Goal: Task Accomplishment & Management: Manage account settings

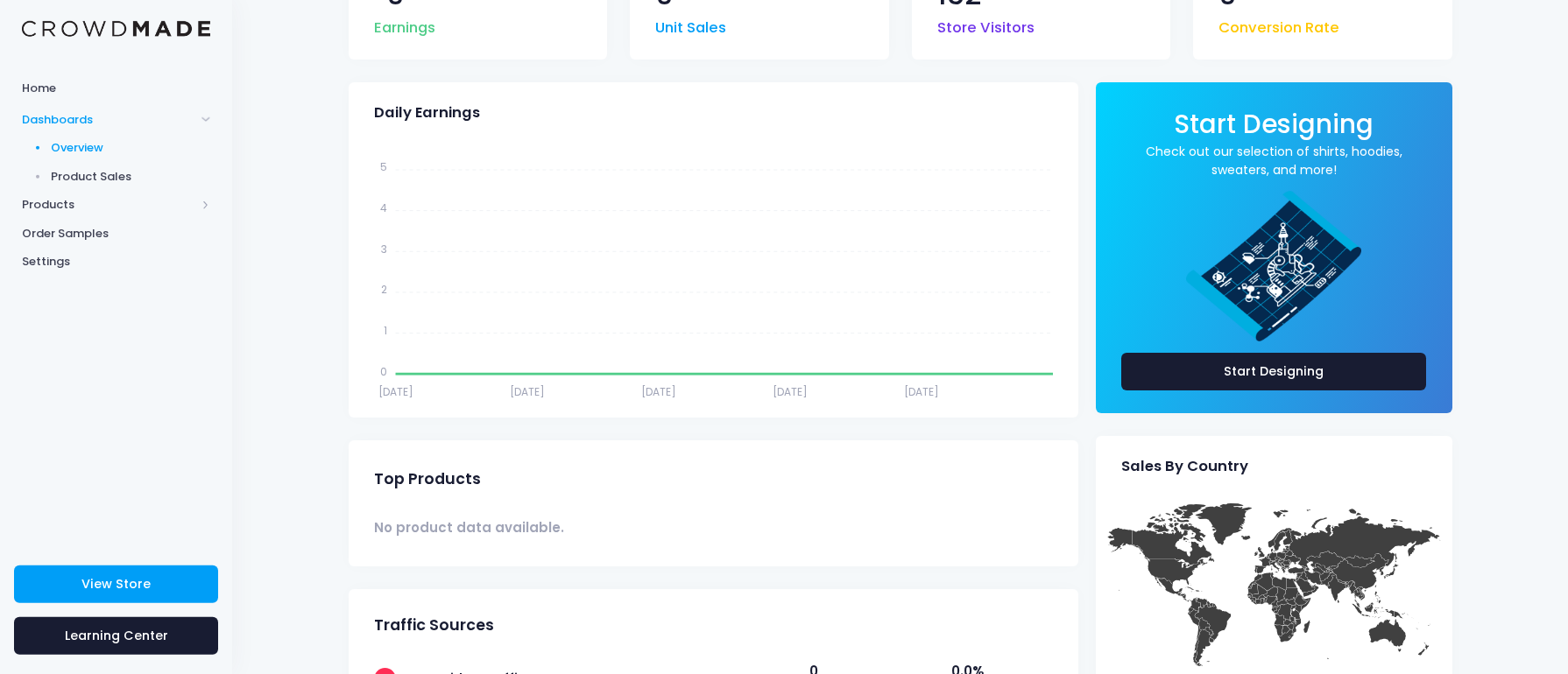
scroll to position [182, 0]
click at [72, 201] on span "Products" at bounding box center [108, 204] width 174 height 17
click at [111, 207] on span "Product Editor" at bounding box center [131, 204] width 160 height 17
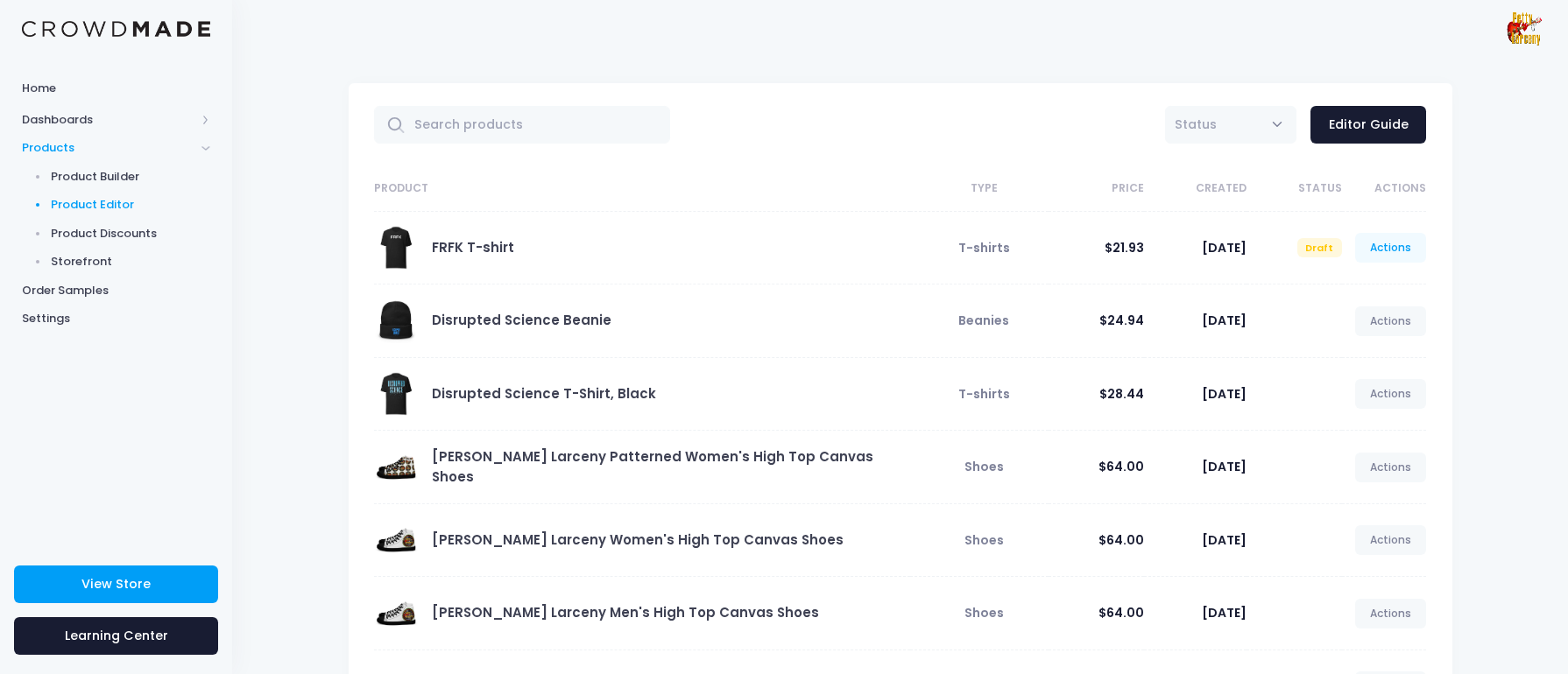
click at [1391, 254] on link "Actions" at bounding box center [1391, 247] width 72 height 30
click at [1354, 349] on link "Publish" at bounding box center [1372, 353] width 93 height 31
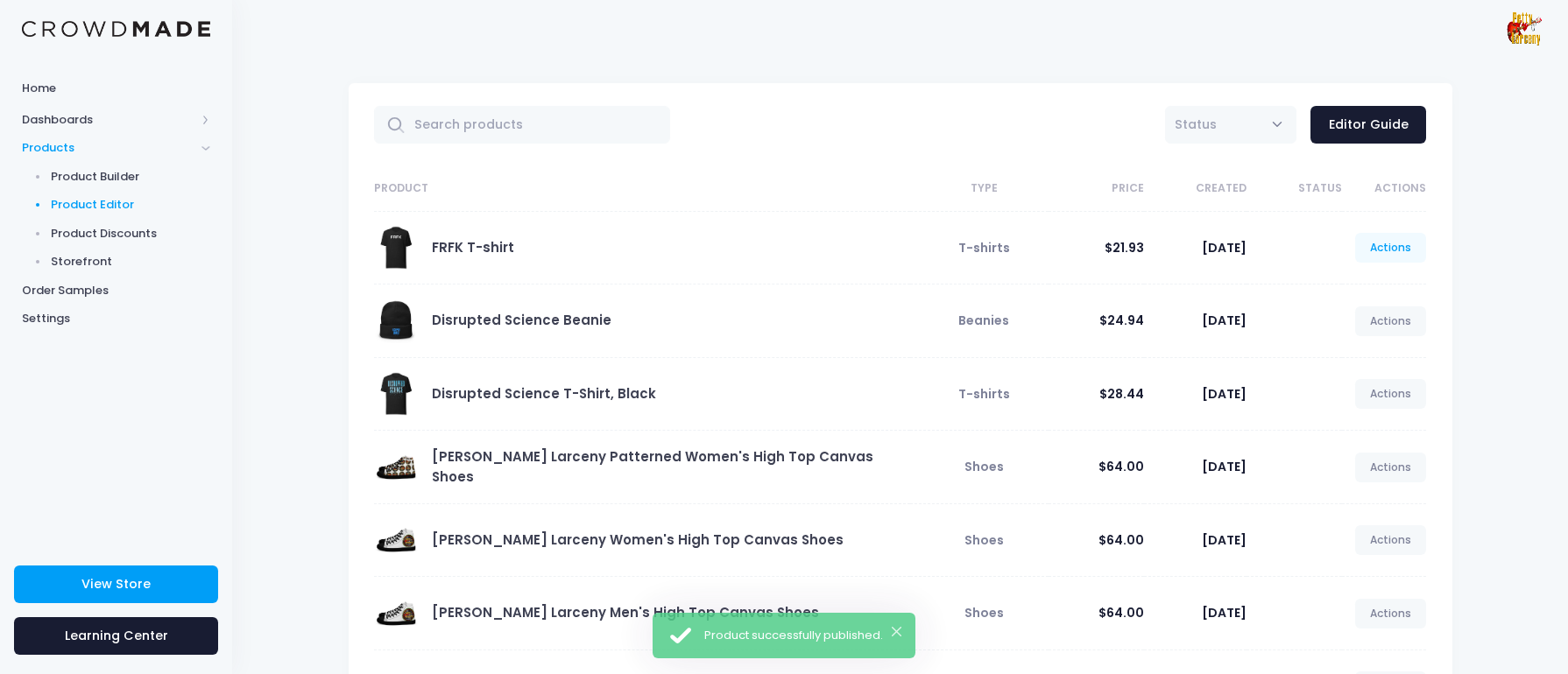
click at [1401, 253] on link "Actions" at bounding box center [1391, 247] width 72 height 30
click at [1378, 328] on link "View" at bounding box center [1372, 322] width 93 height 31
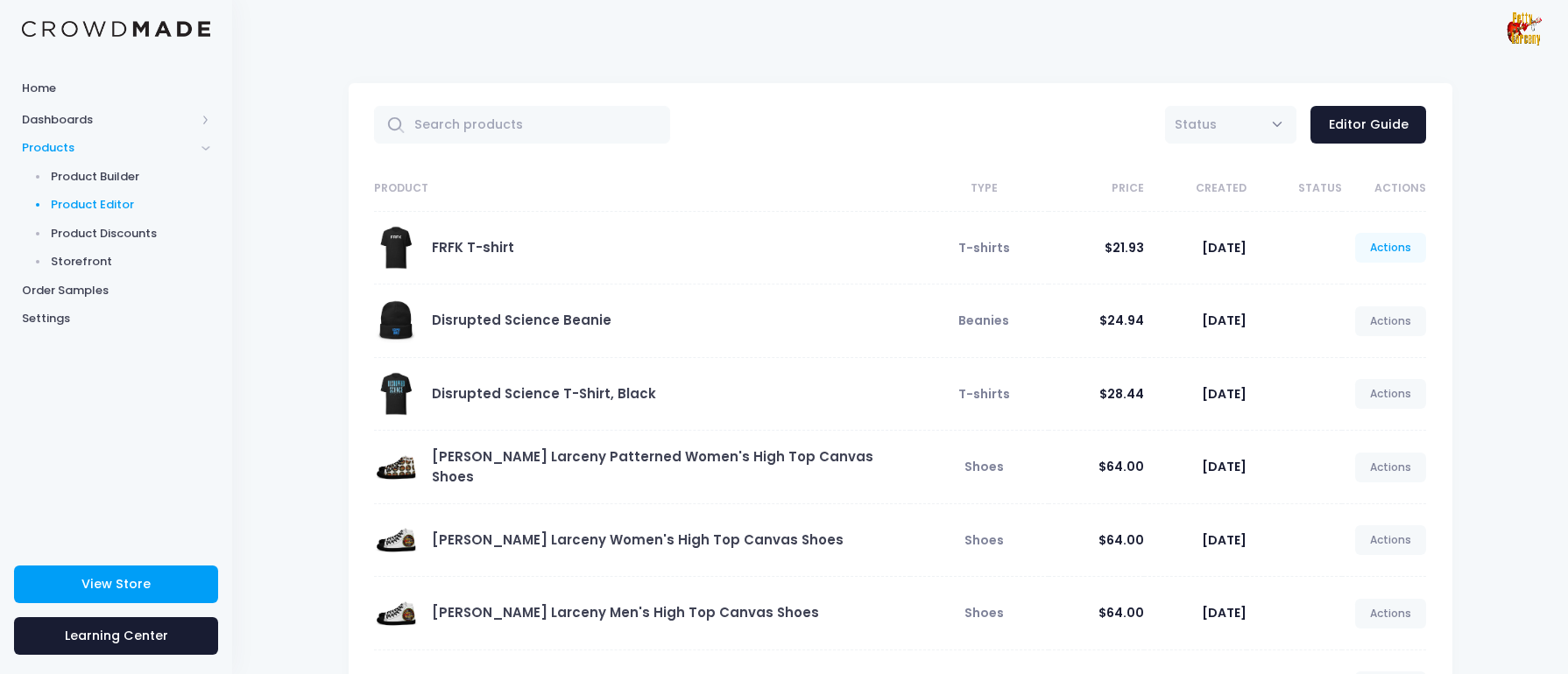
click at [1395, 254] on link "Actions" at bounding box center [1391, 247] width 72 height 30
click at [1366, 288] on link "Edit" at bounding box center [1372, 291] width 93 height 31
click at [1386, 254] on link "Actions" at bounding box center [1391, 247] width 72 height 30
click at [1345, 293] on link "Edit" at bounding box center [1372, 291] width 93 height 31
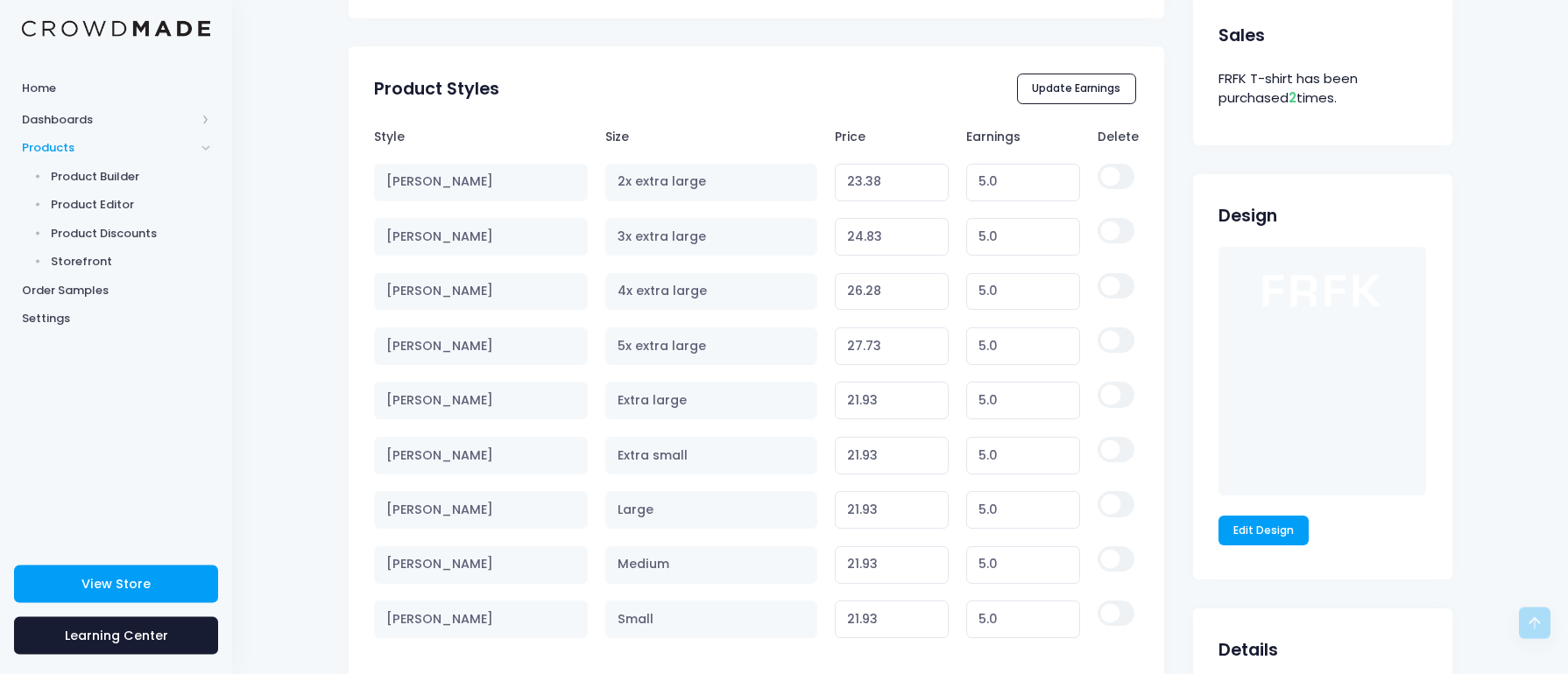
scroll to position [925, 0]
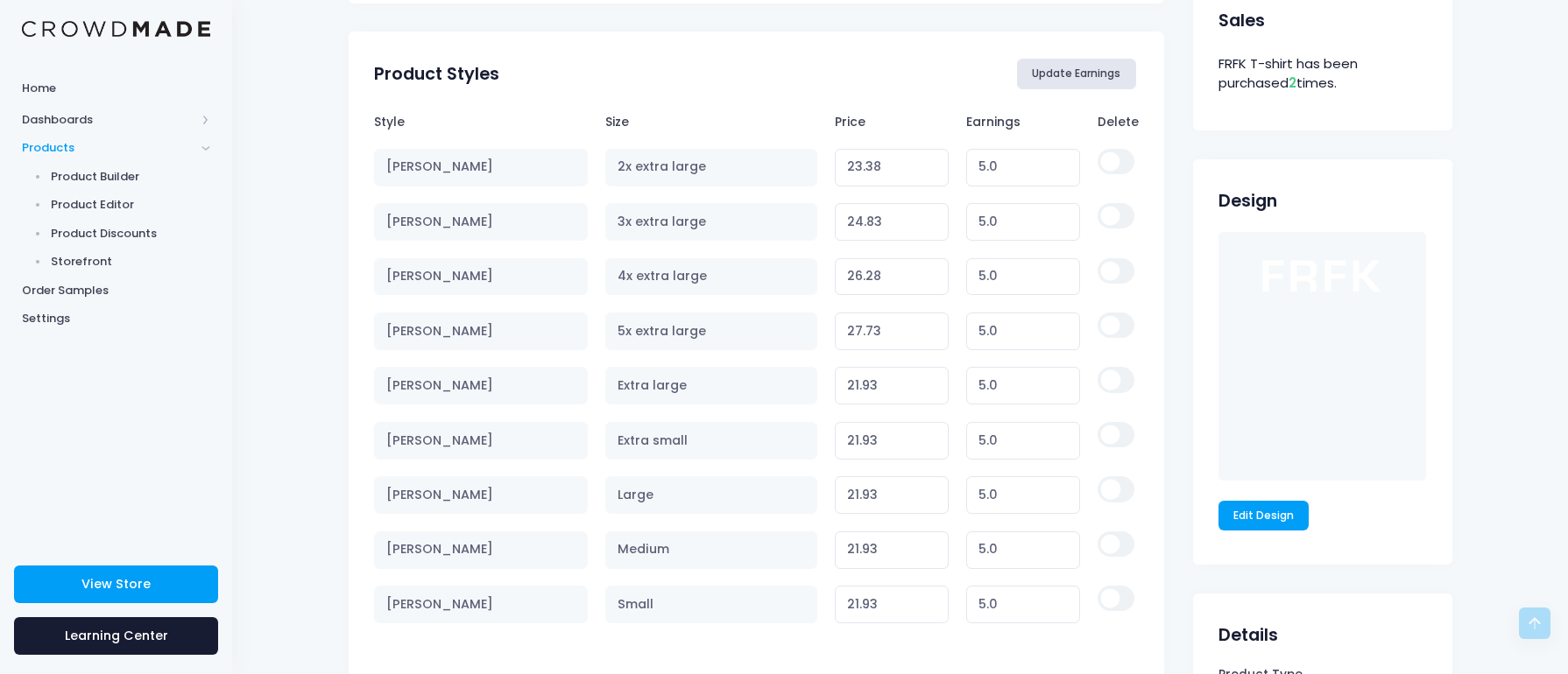
click at [1101, 74] on button "Update Earnings" at bounding box center [1076, 73] width 119 height 30
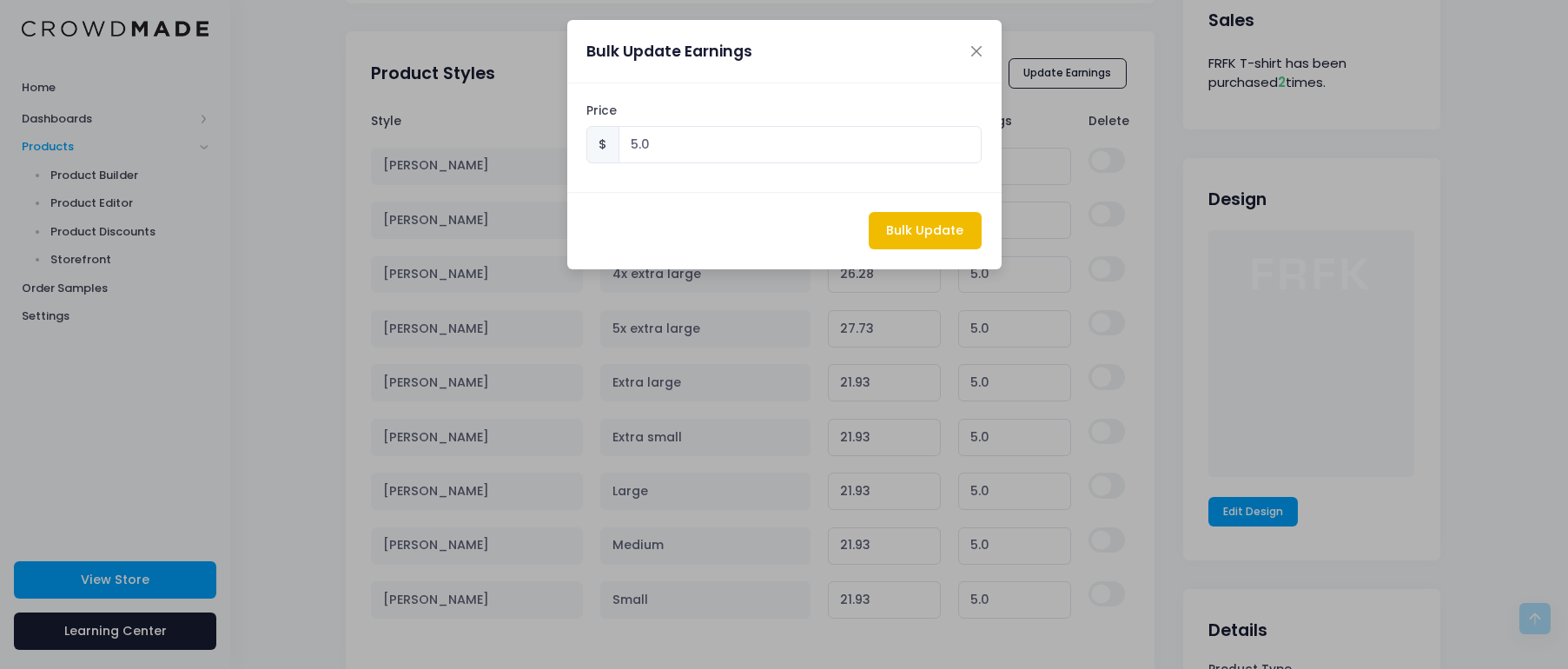
click at [950, 232] on button "Bulk Update" at bounding box center [925, 231] width 113 height 37
type input "5.00"
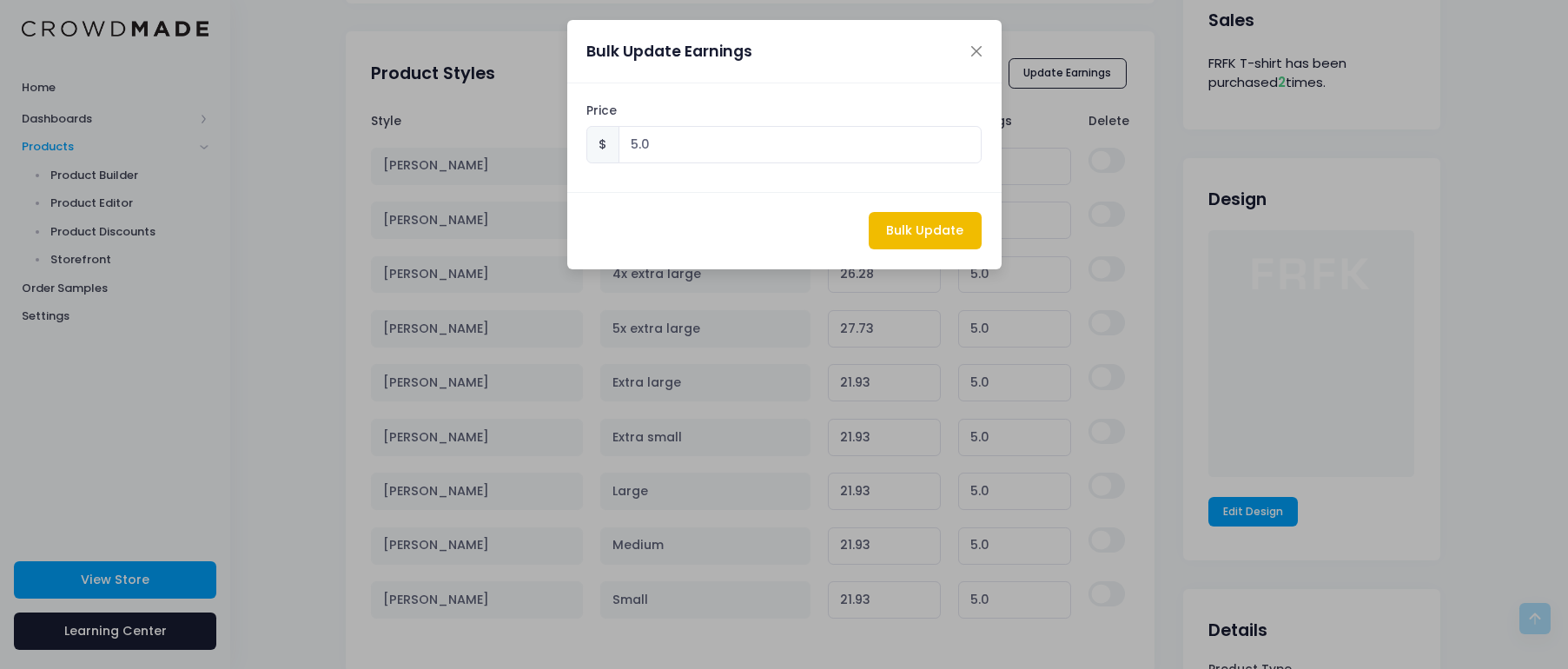
type input "5.00"
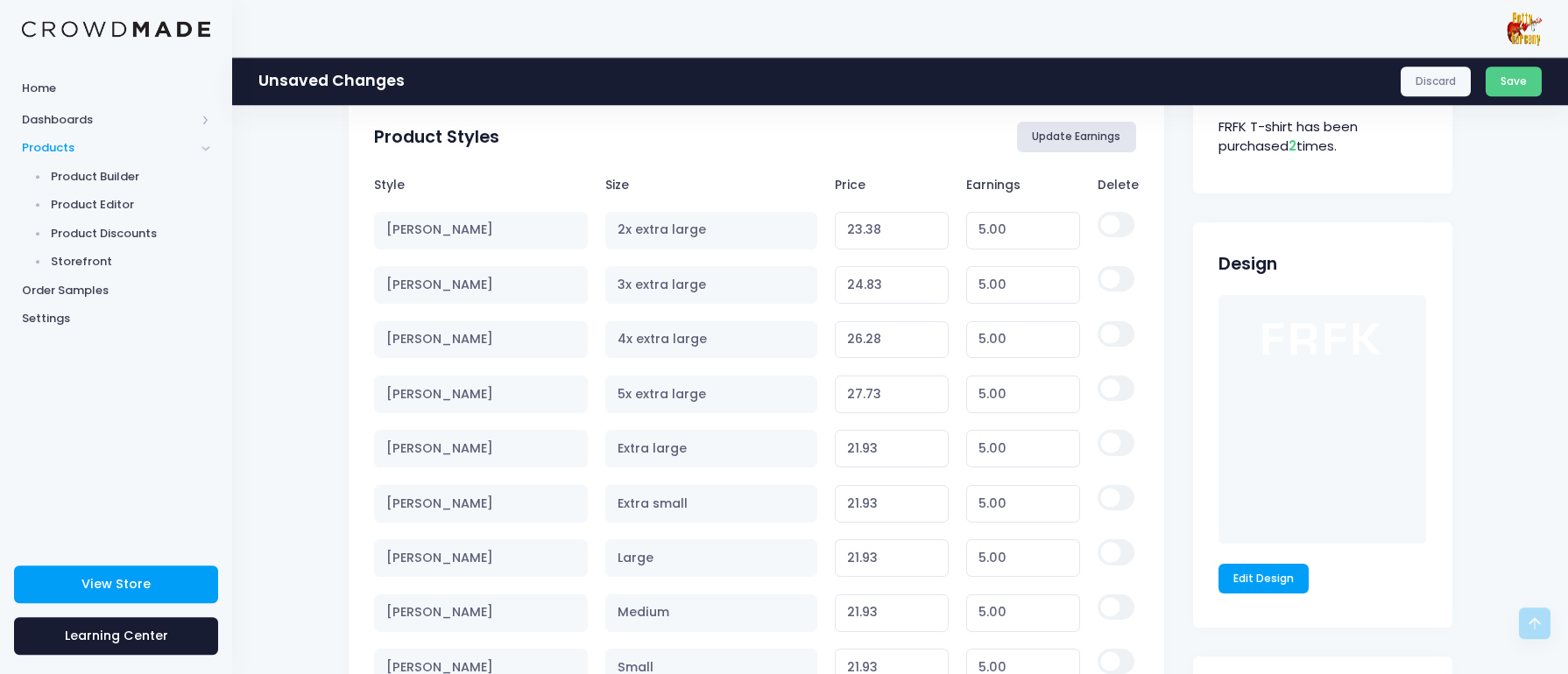
scroll to position [897, 0]
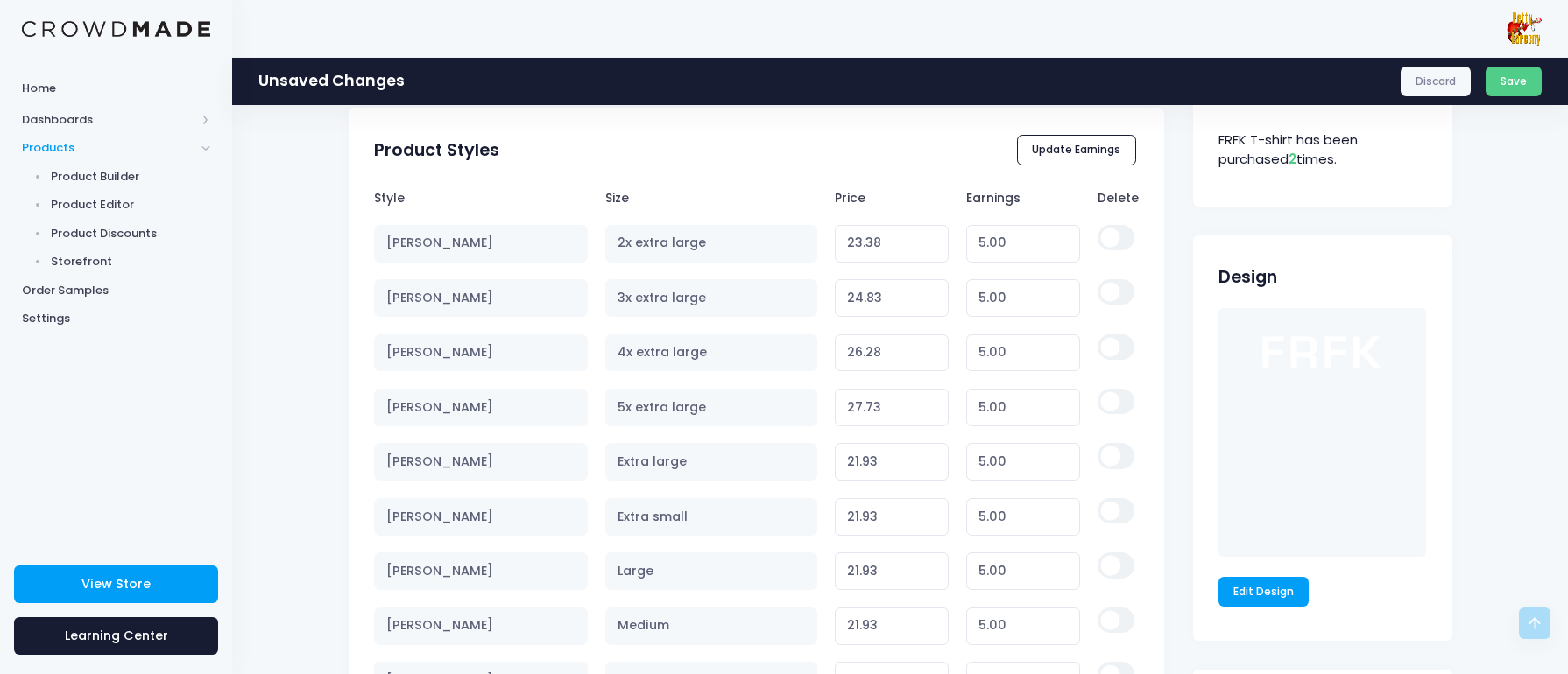
click at [1127, 297] on input "checkbox" at bounding box center [1116, 292] width 37 height 25
checkbox input "true"
click at [1123, 353] on input "checkbox" at bounding box center [1116, 347] width 37 height 25
checkbox input "true"
click at [1131, 412] on input "checkbox" at bounding box center [1116, 402] width 37 height 25
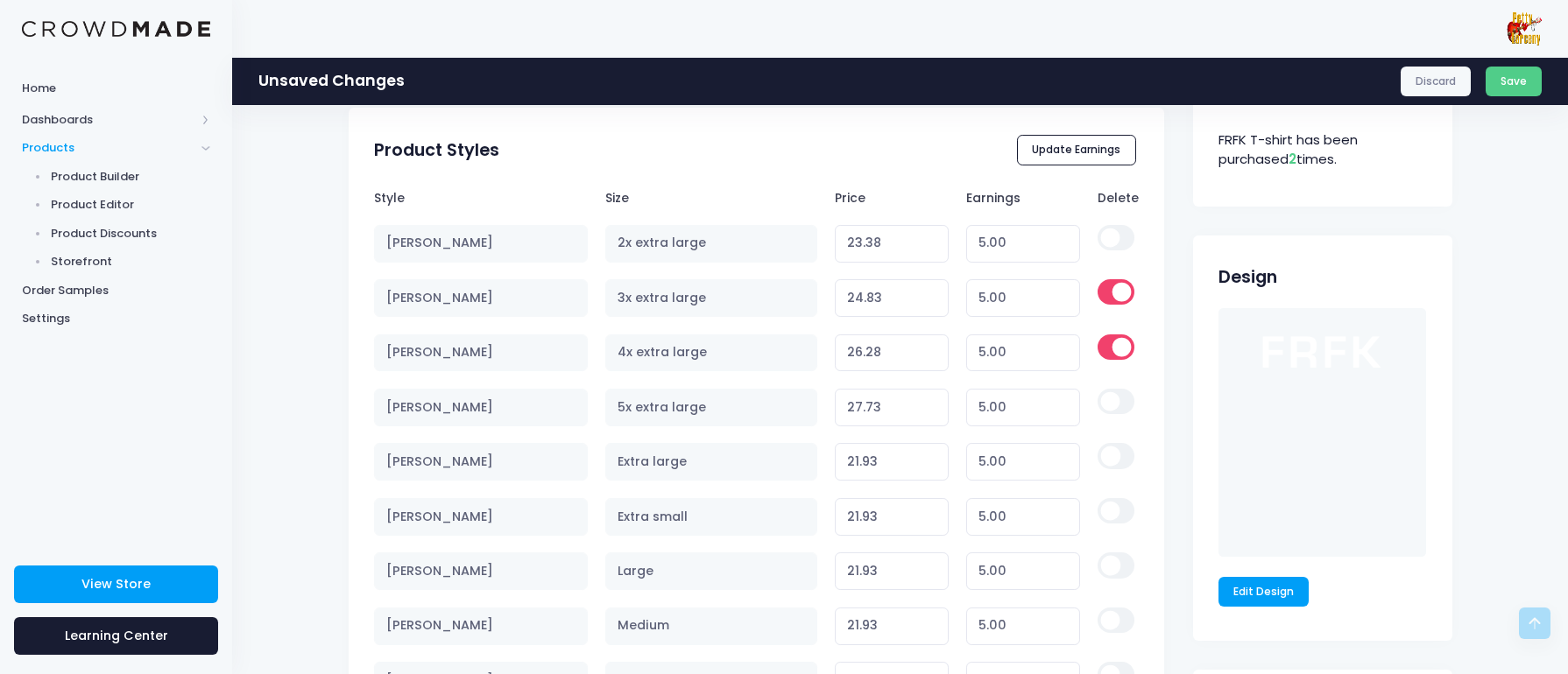
checkbox input "true"
click at [1091, 152] on button "Update Earnings" at bounding box center [1076, 149] width 119 height 30
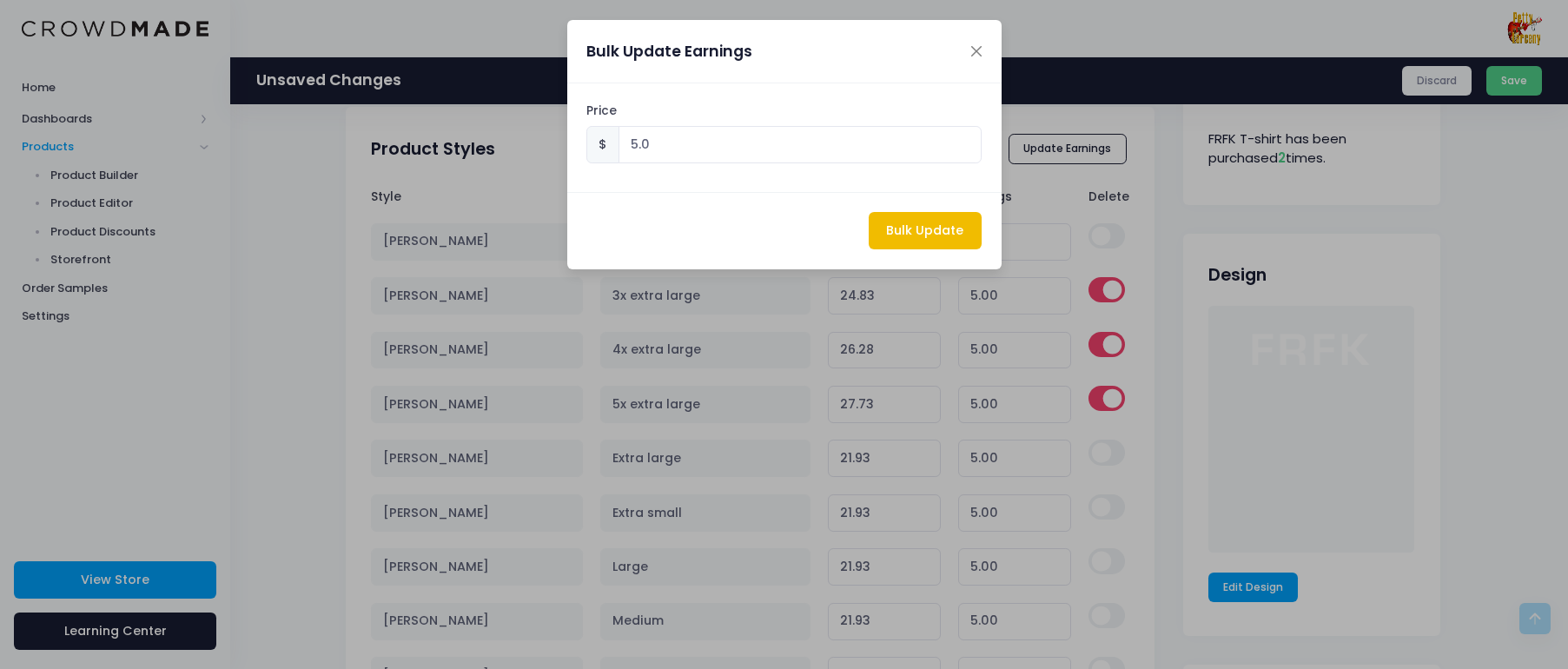
click at [913, 233] on button "Bulk Update" at bounding box center [925, 231] width 113 height 37
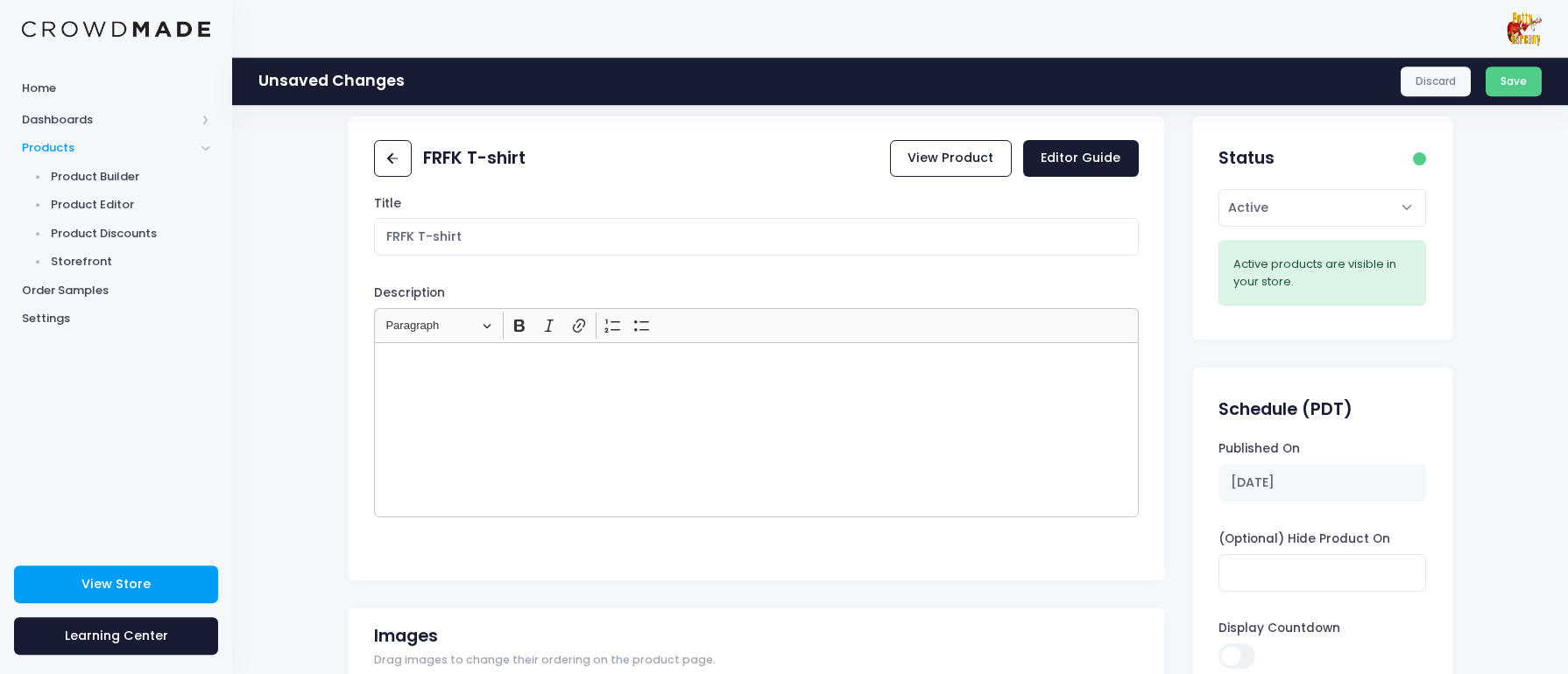
scroll to position [0, 0]
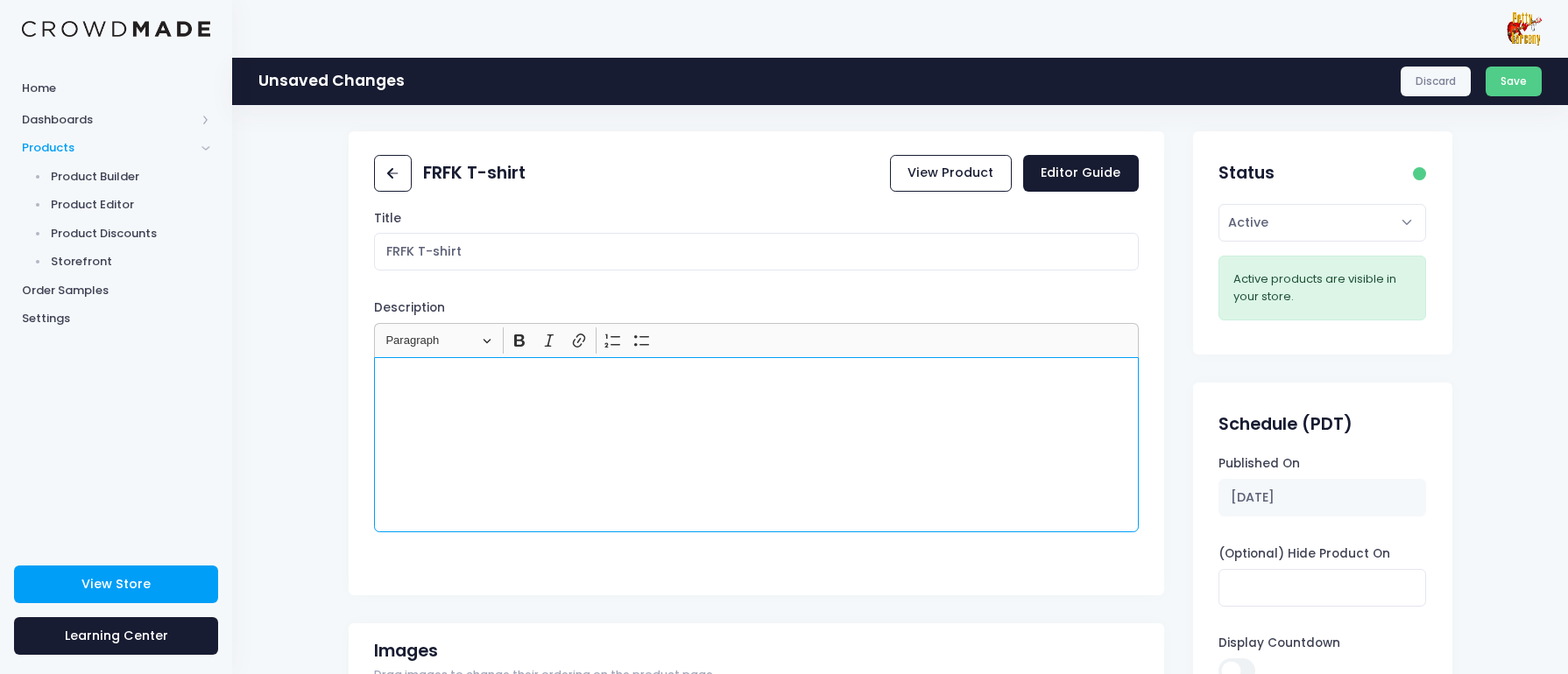
click at [492, 382] on p "Rich Text Editor, main" at bounding box center [757, 377] width 750 height 17
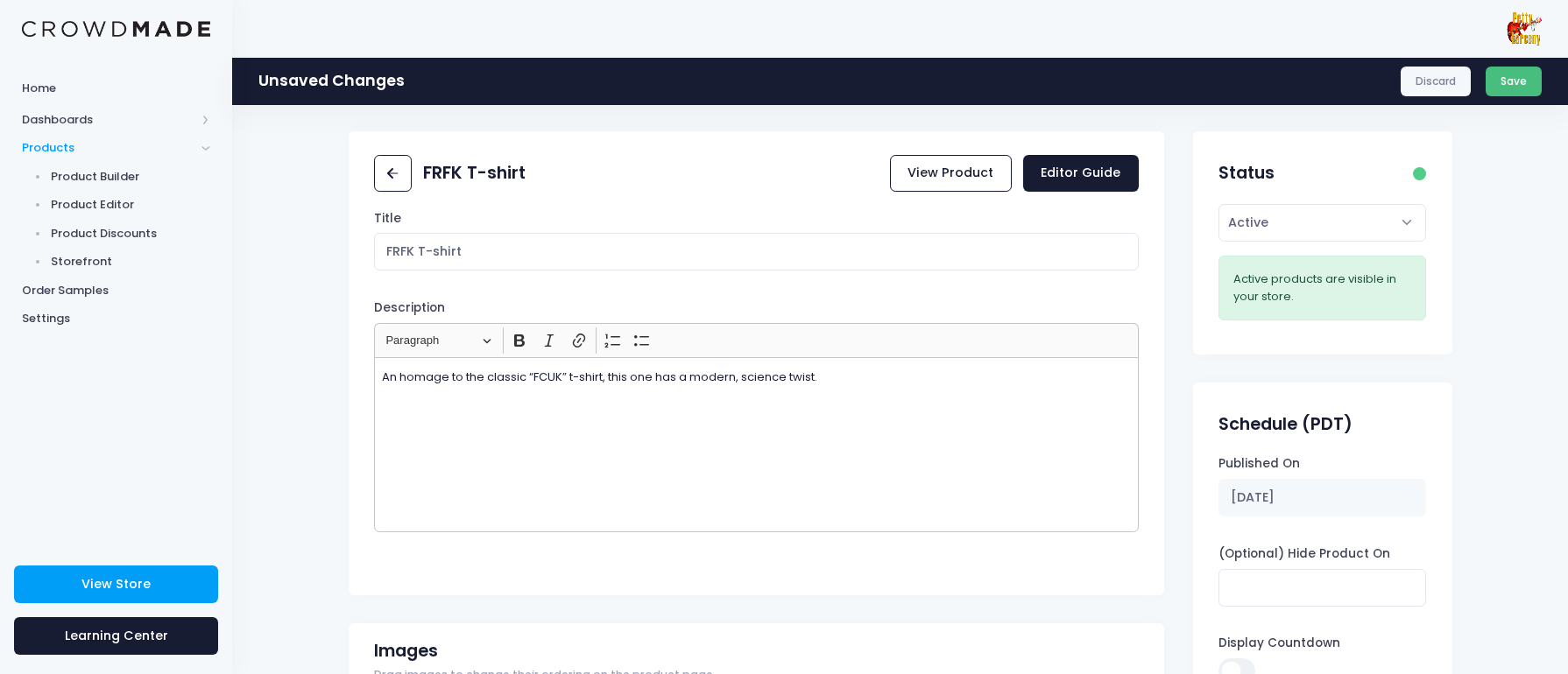
click at [1533, 81] on button "Save" at bounding box center [1513, 81] width 57 height 30
